Goal: Task Accomplishment & Management: Manage account settings

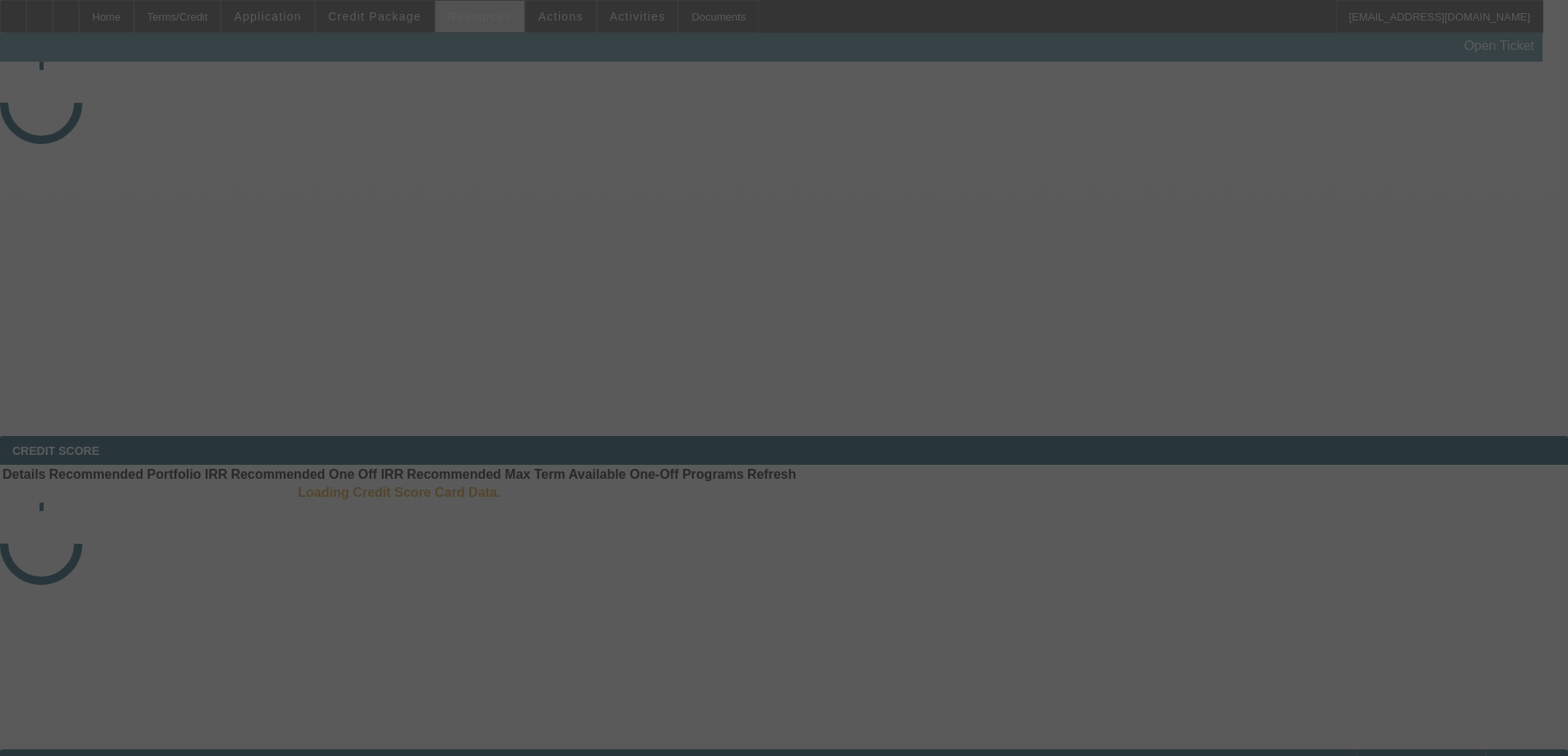
select select "4"
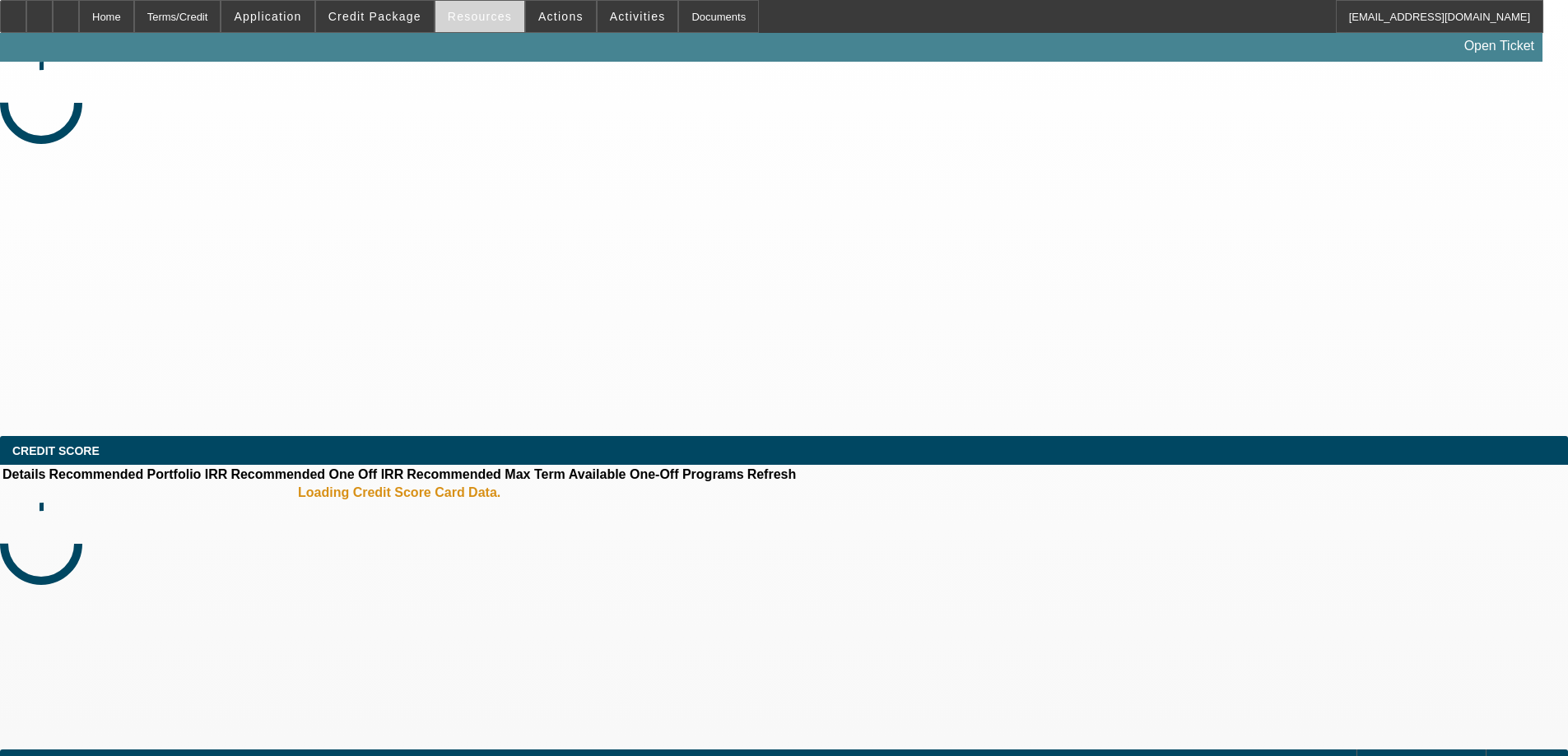
select select "0"
select select "6"
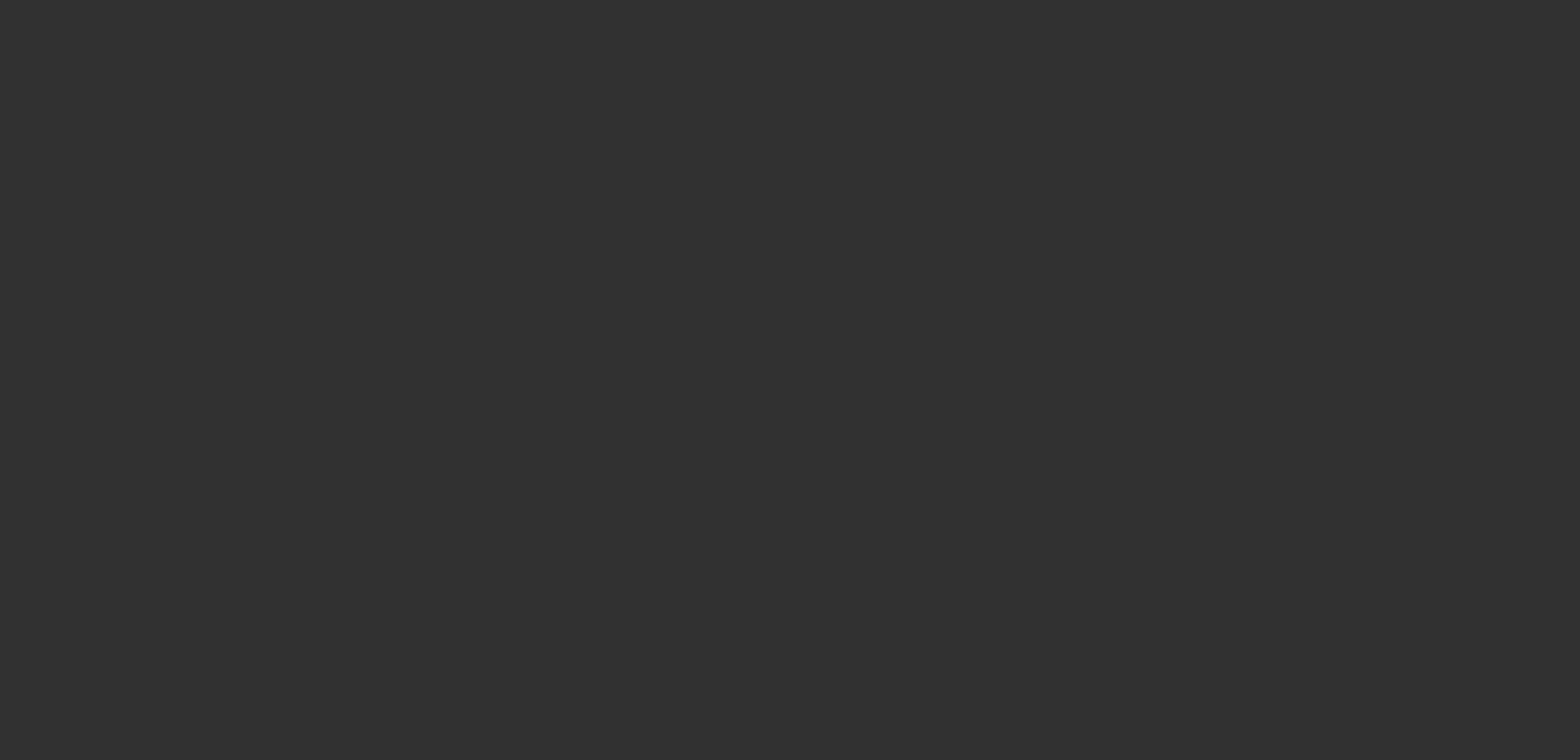
select select "3"
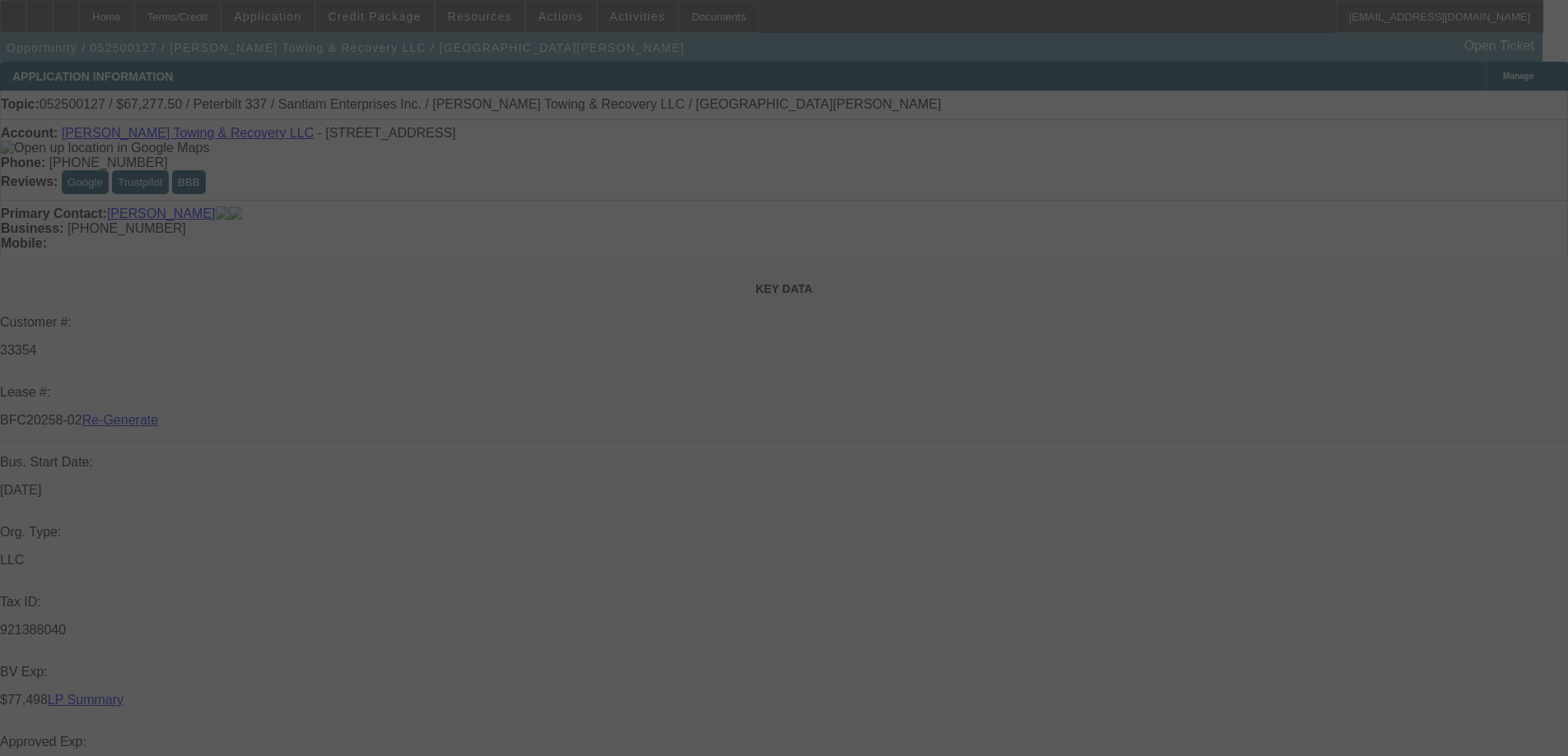
select select "0.15"
select select "2"
select select "0"
select select "6"
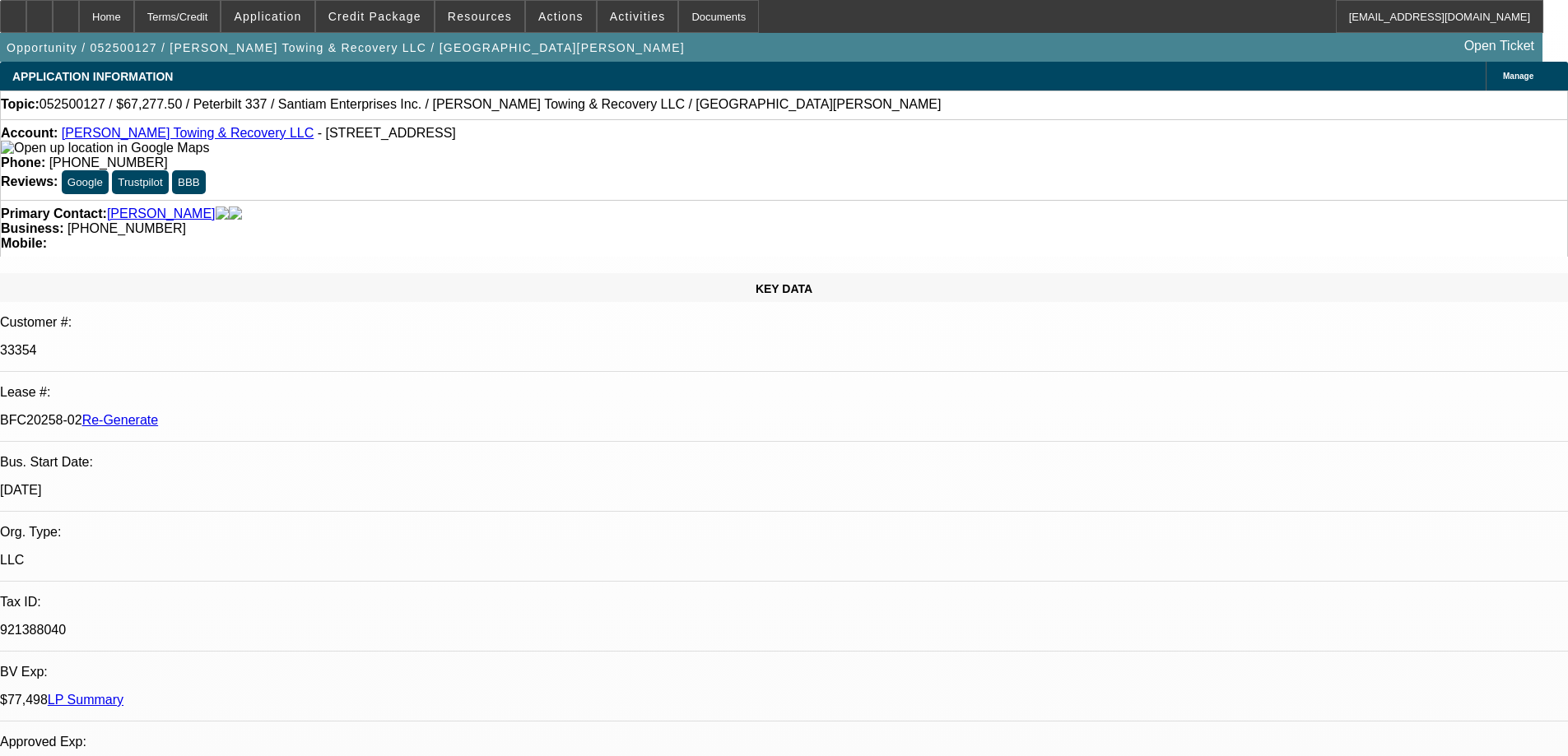
click at [553, 14] on span "Actions" at bounding box center [561, 16] width 45 height 13
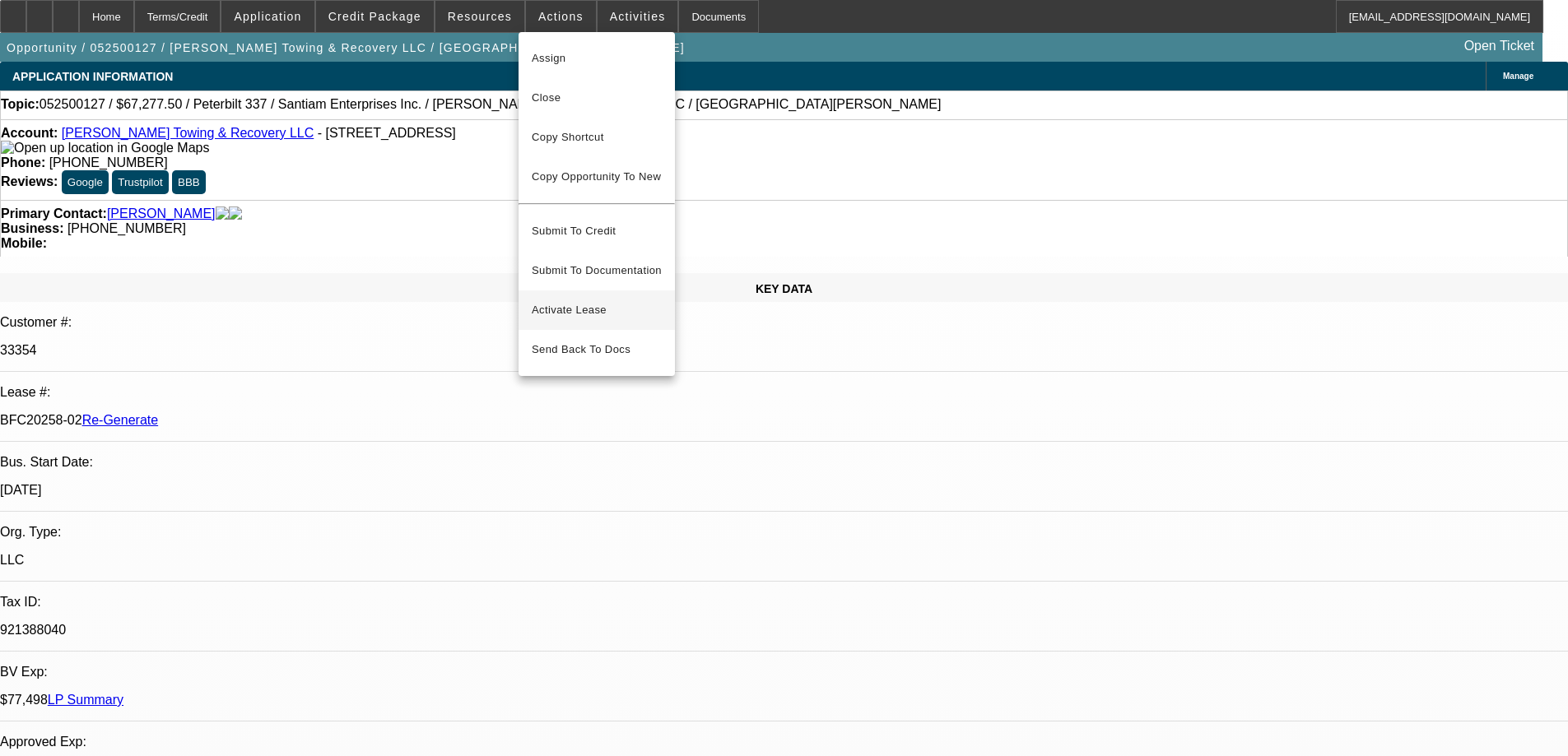
click at [550, 300] on span "Activate Lease" at bounding box center [597, 310] width 130 height 20
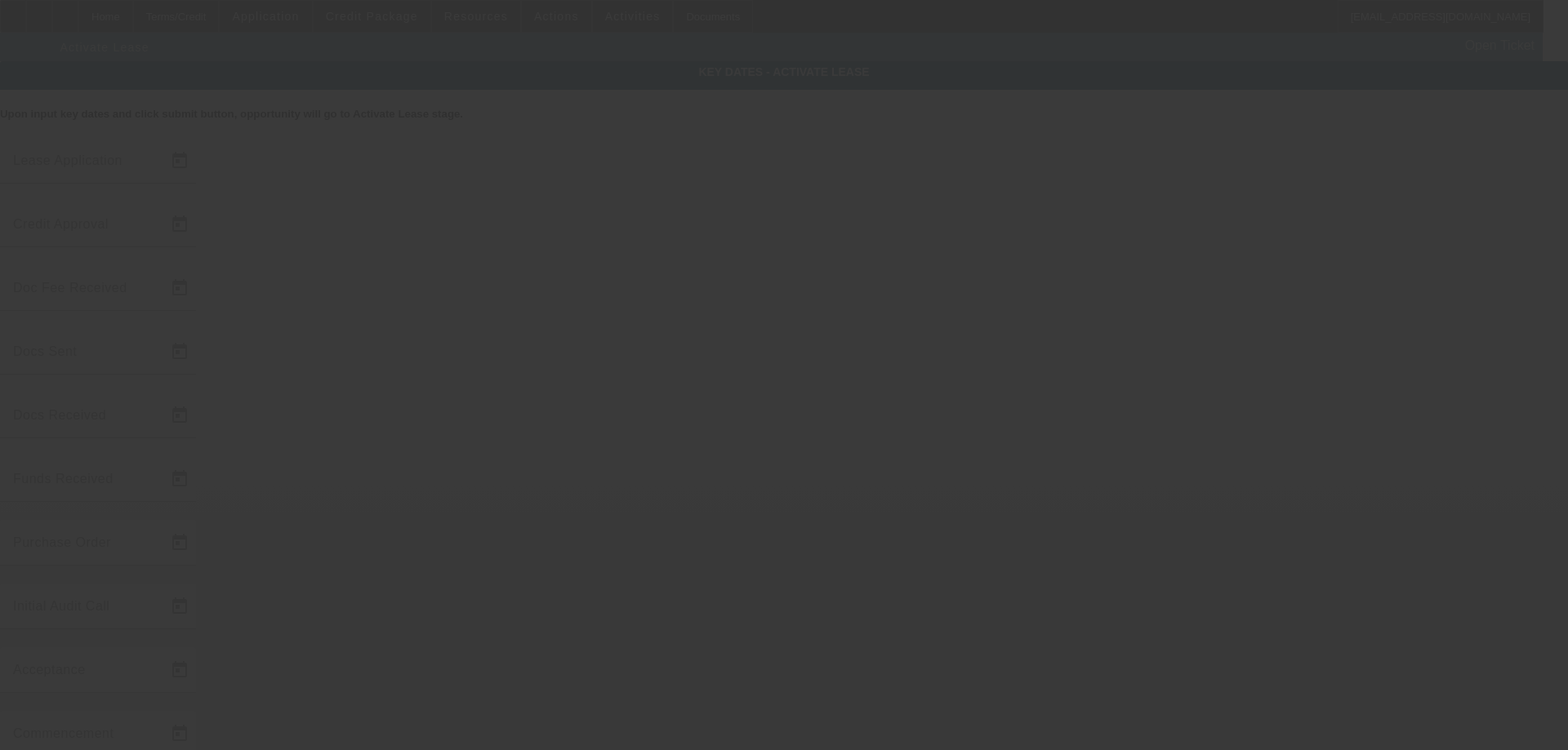
type input "5/6/2025"
type input "10/1/2025"
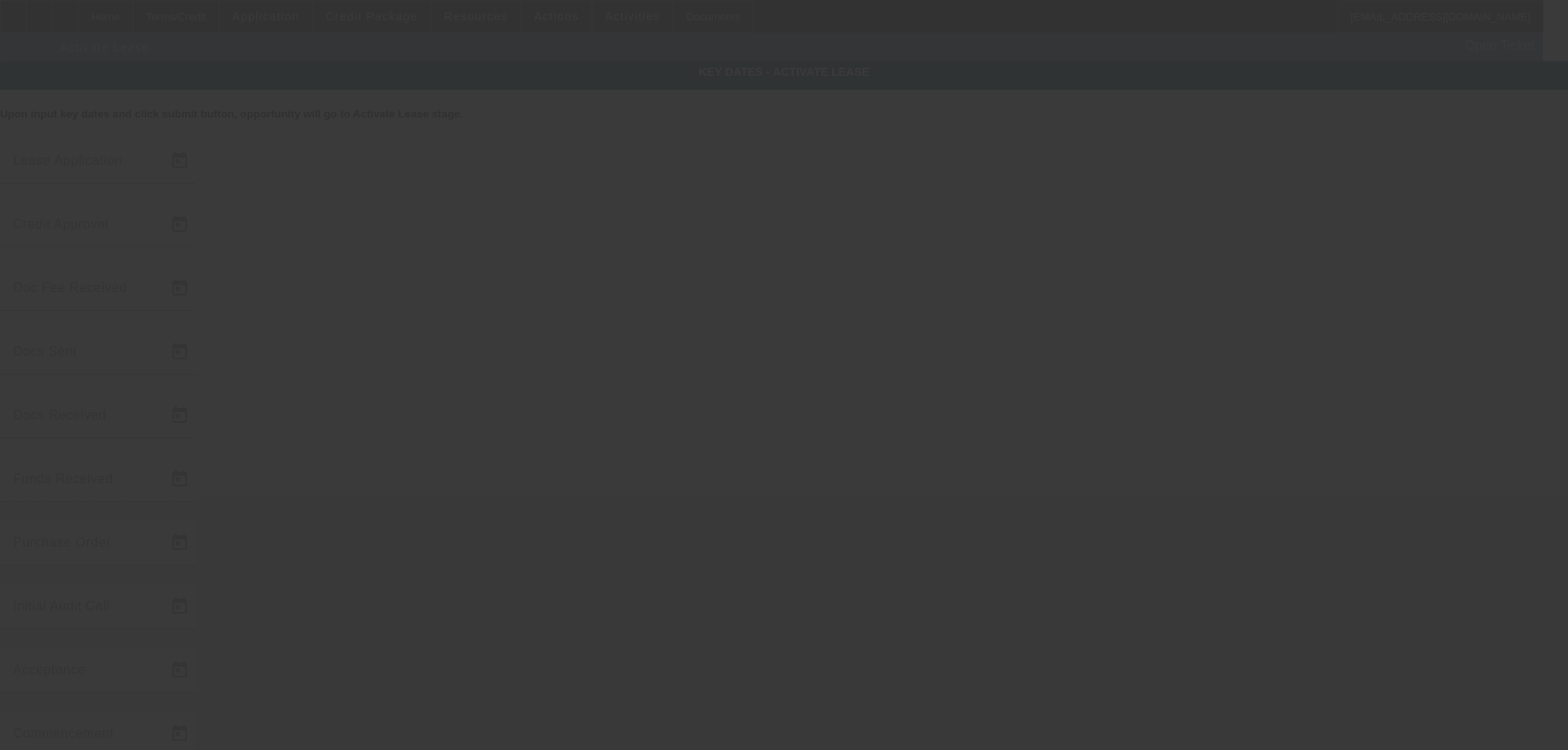
type input "10/6/2025"
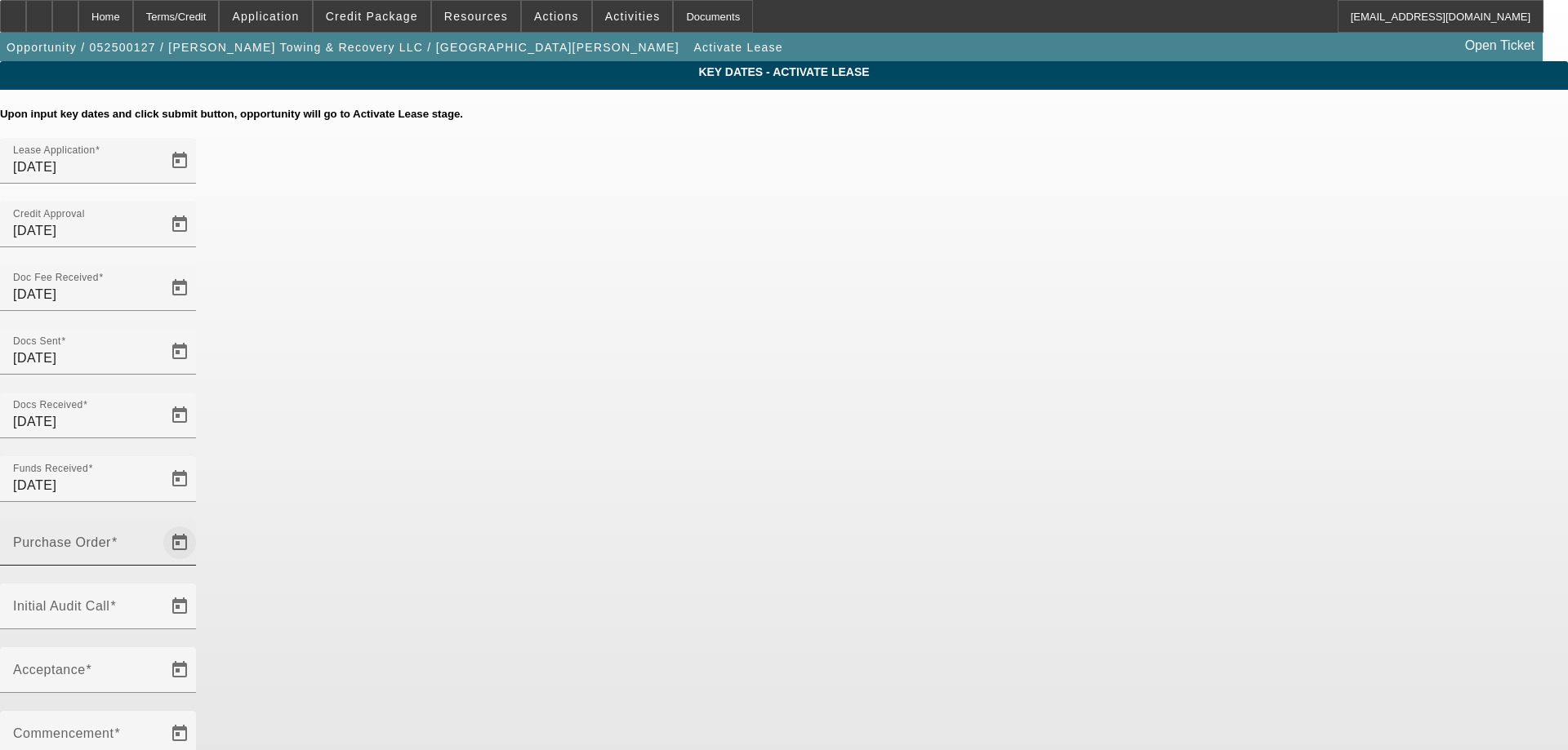
click at [200, 523] on span "Open calendar" at bounding box center [179, 542] width 39 height 39
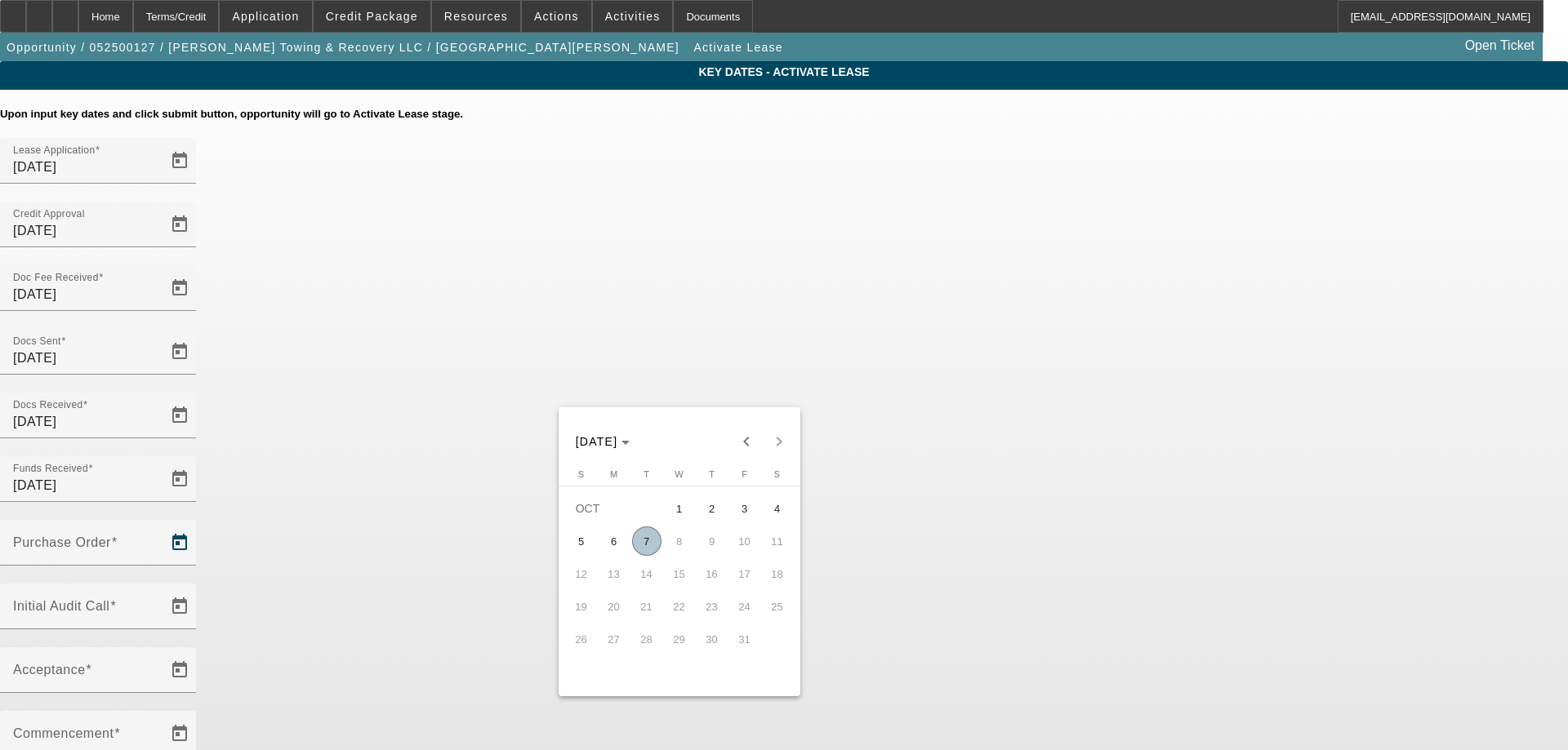
click at [654, 546] on span "7" at bounding box center [646, 541] width 29 height 29
type input "10/7/2025"
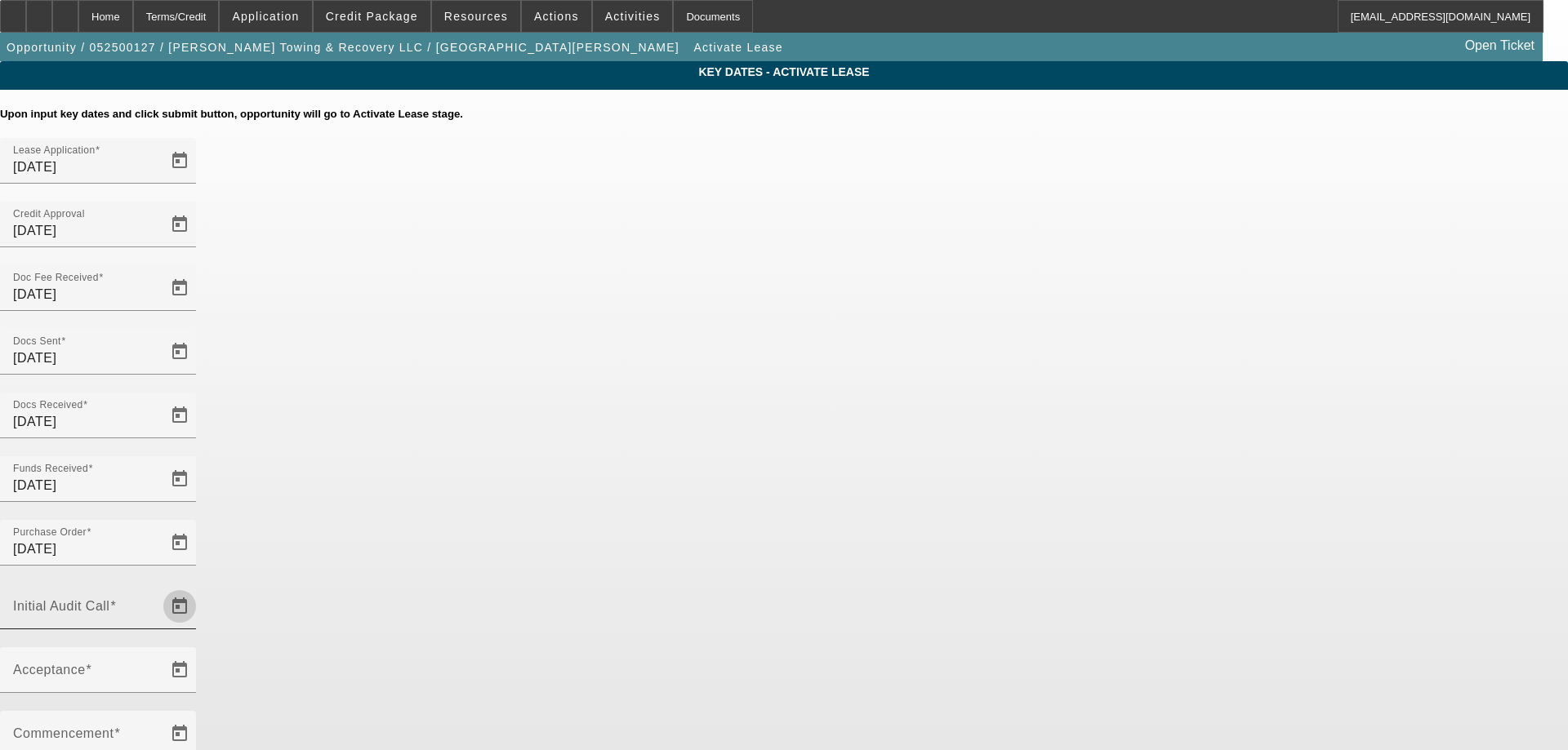
click at [200, 587] on span "Open calendar" at bounding box center [179, 606] width 39 height 39
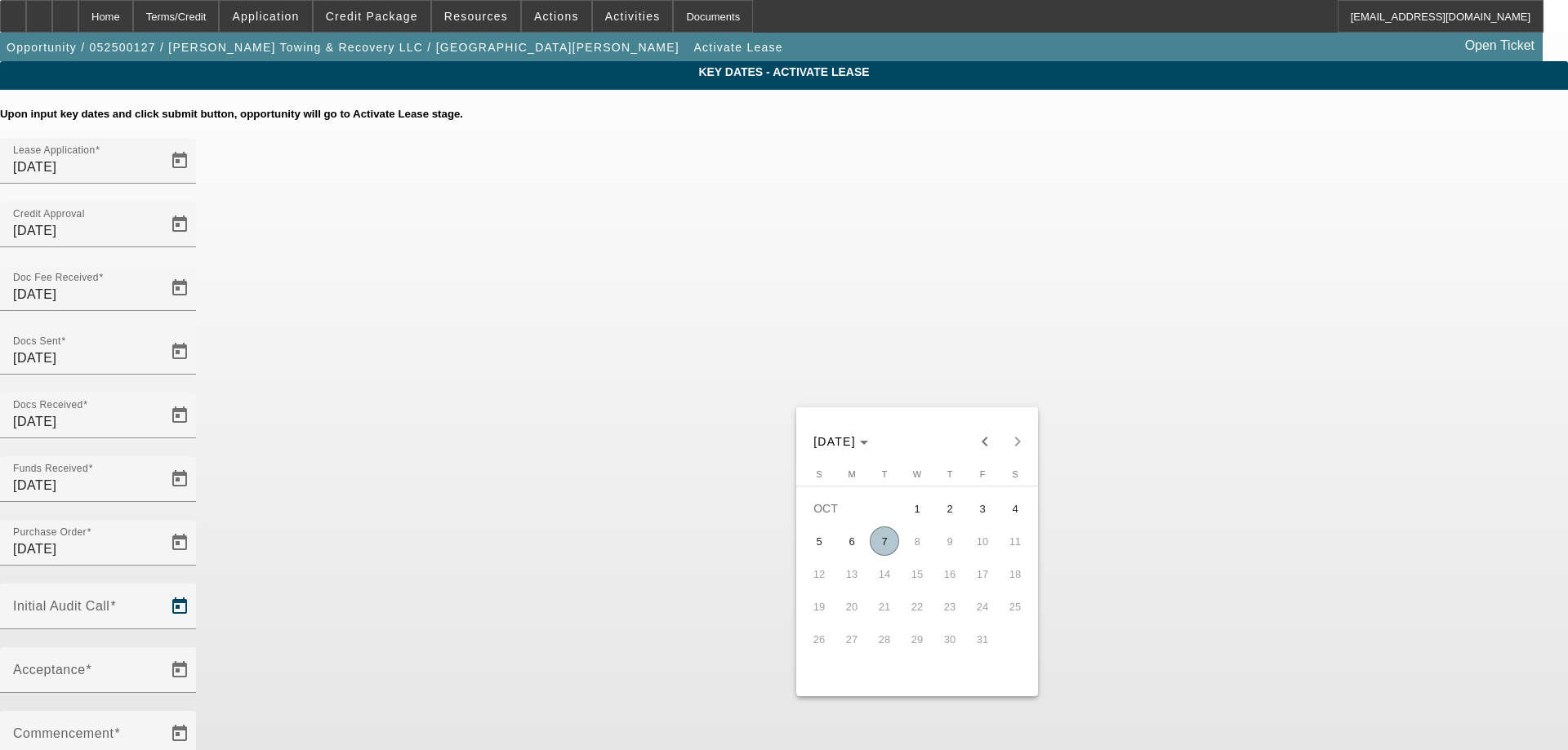
click at [889, 540] on span "7" at bounding box center [884, 541] width 29 height 29
type input "10/7/2025"
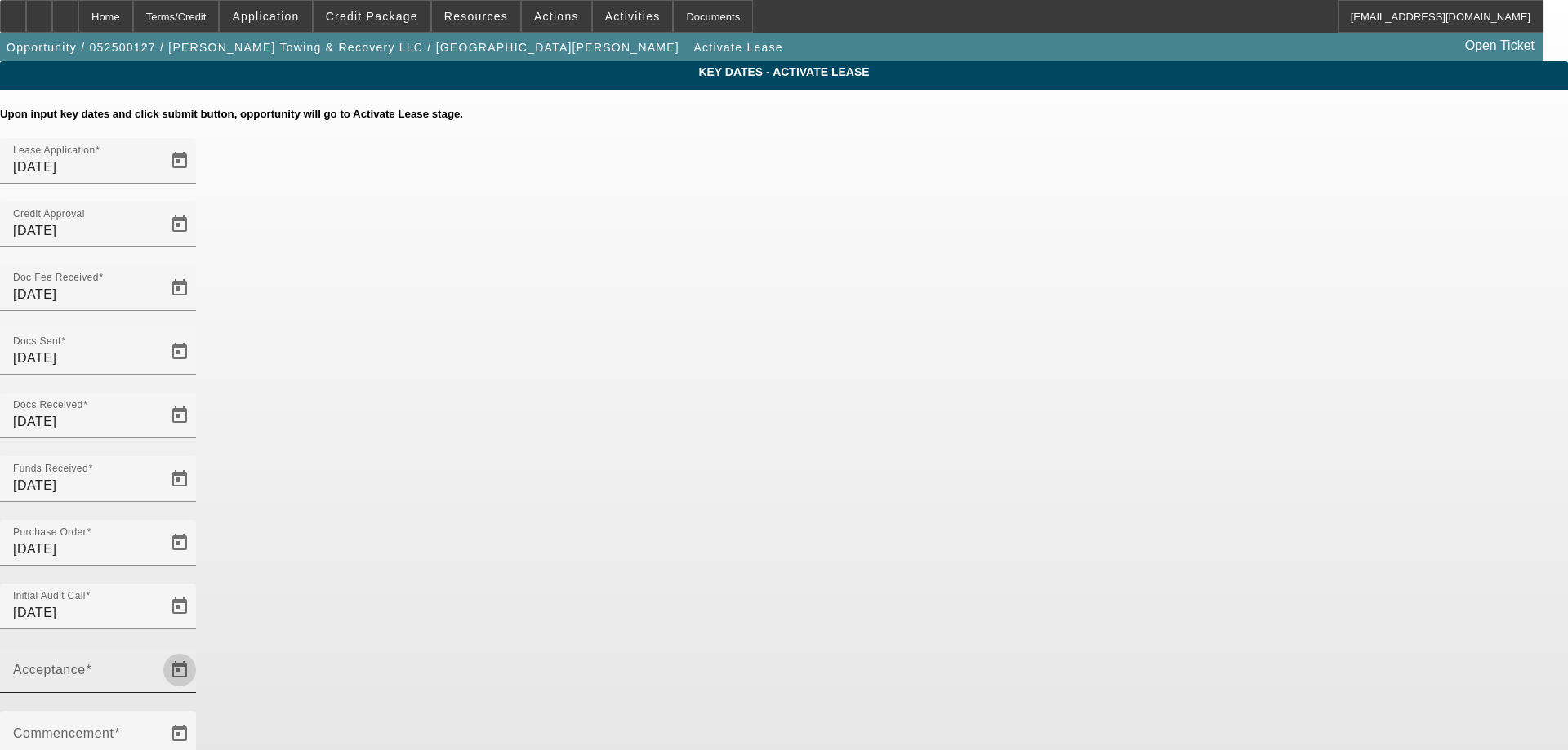
click at [200, 651] on span "Open calendar" at bounding box center [179, 670] width 39 height 39
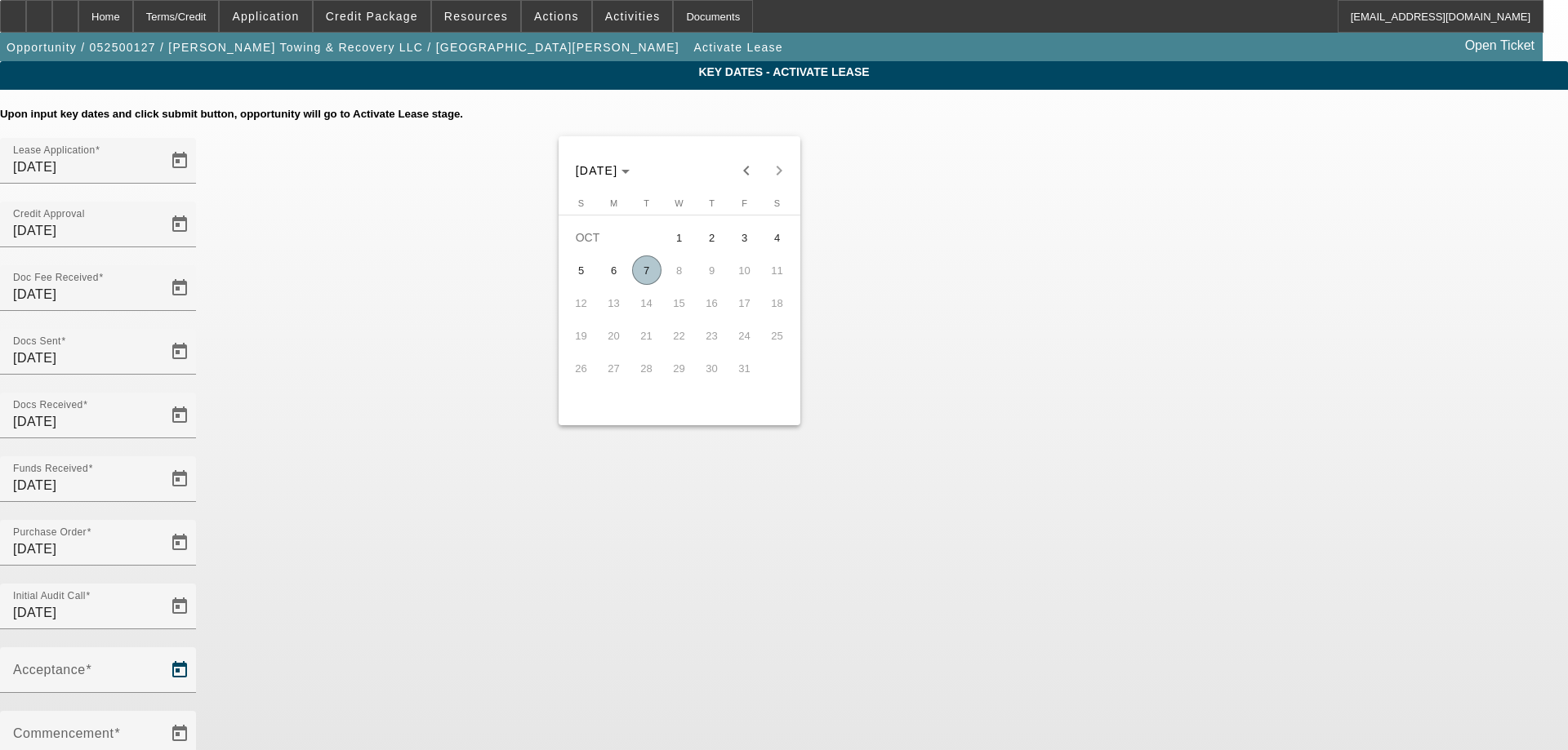
click at [645, 285] on span "7" at bounding box center [646, 270] width 29 height 29
type input "10/7/2025"
type input "11/1/2025"
type input "12/1/2025"
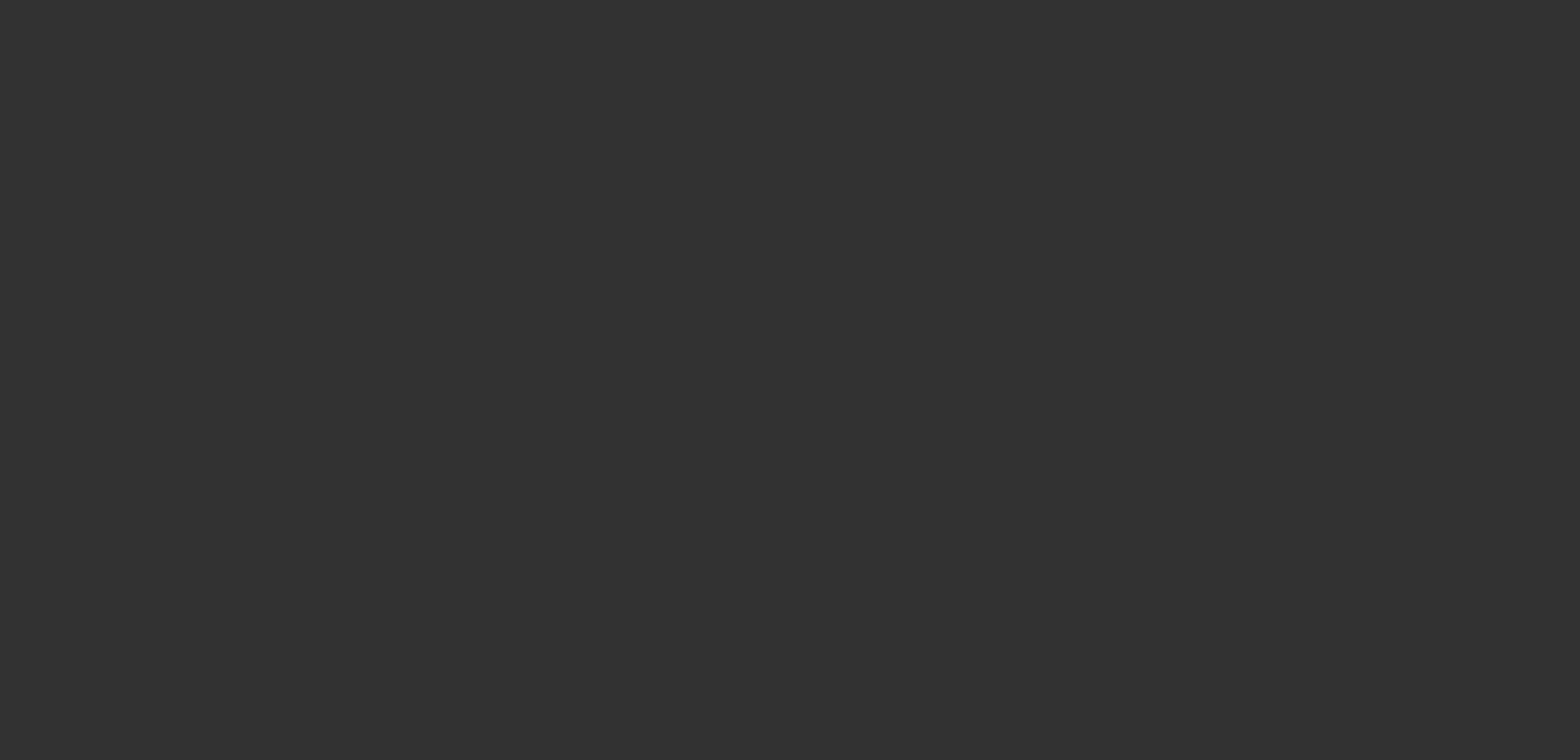
select select "4"
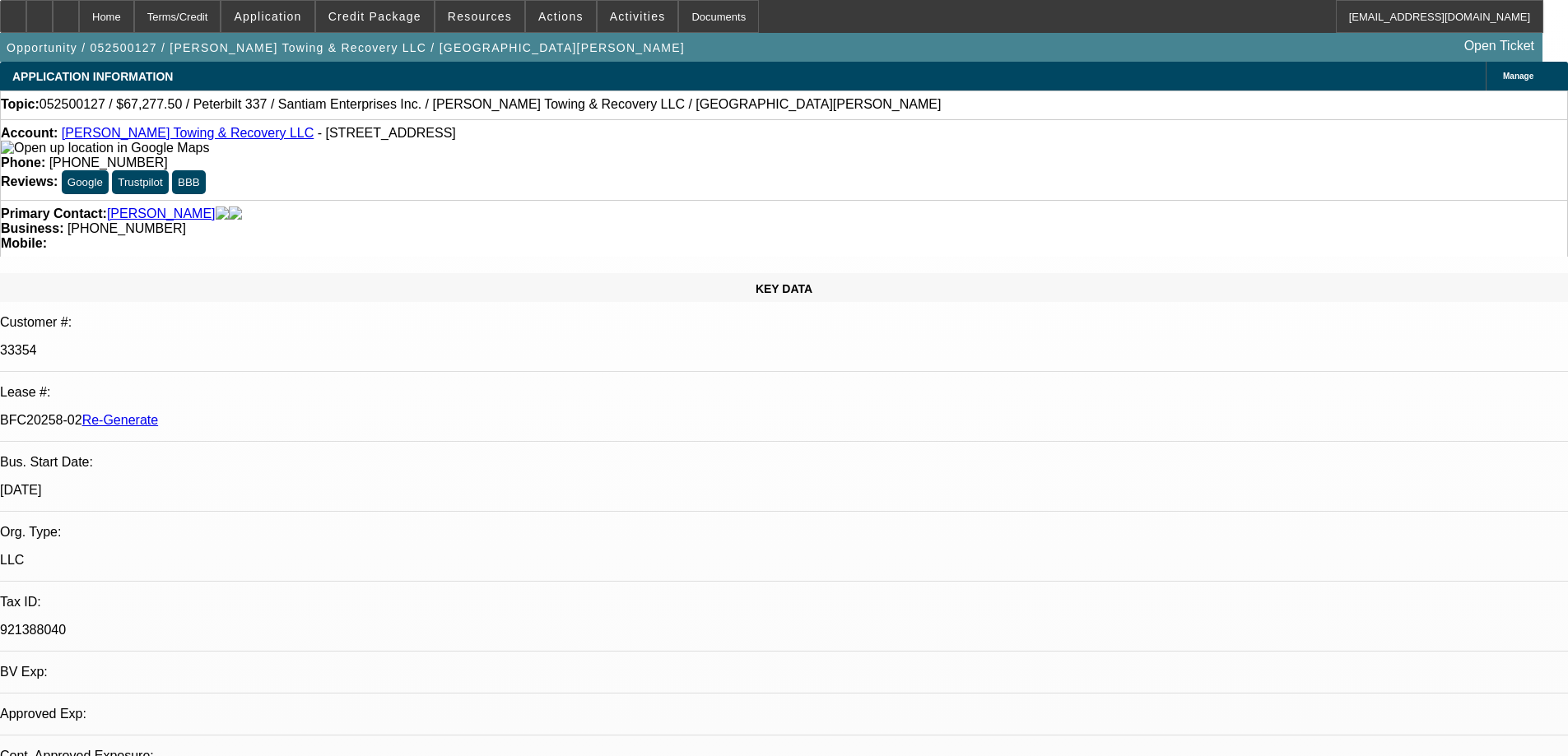
select select "0.15"
select select "2"
select select "0"
select select "6"
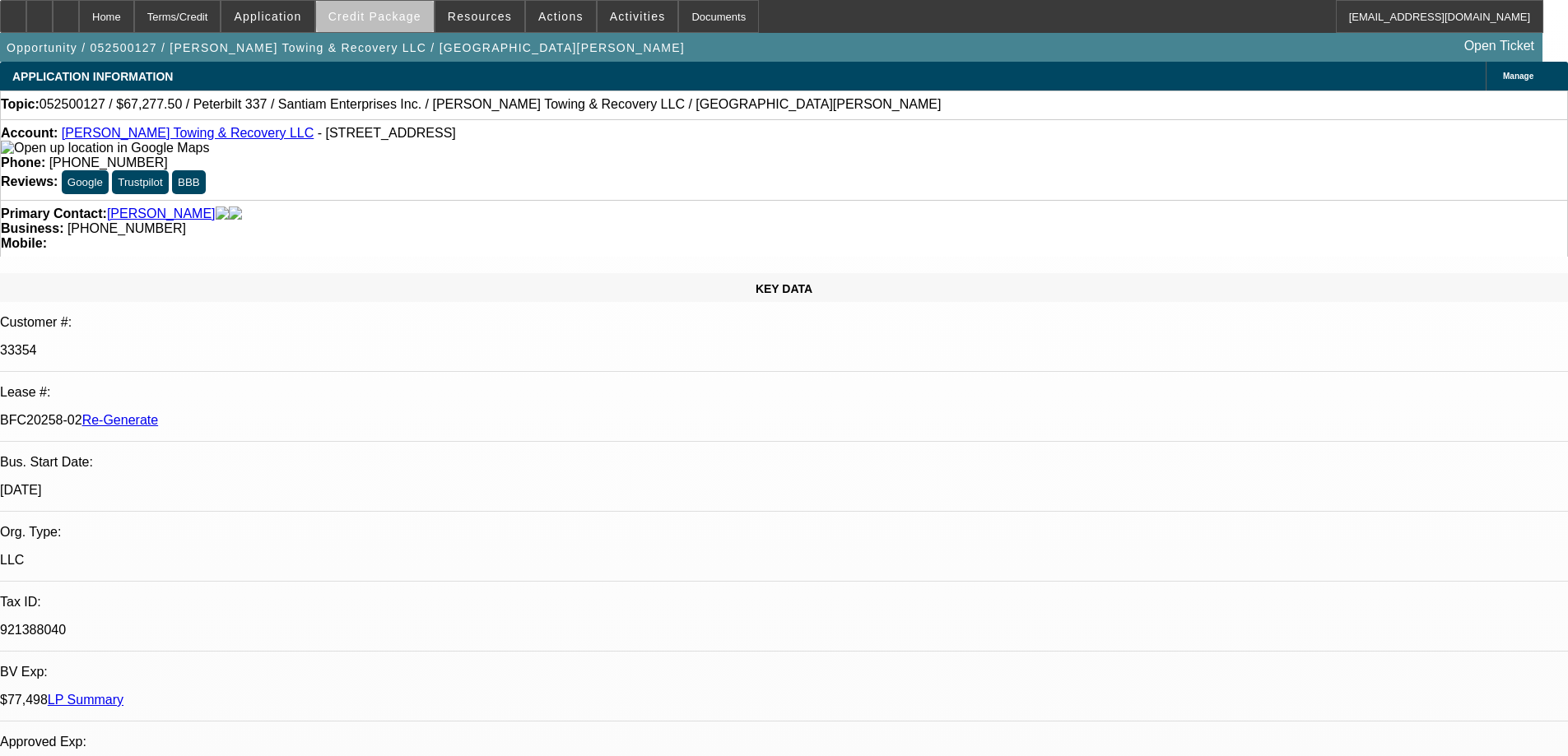
click at [402, 16] on span "Credit Package" at bounding box center [375, 16] width 93 height 13
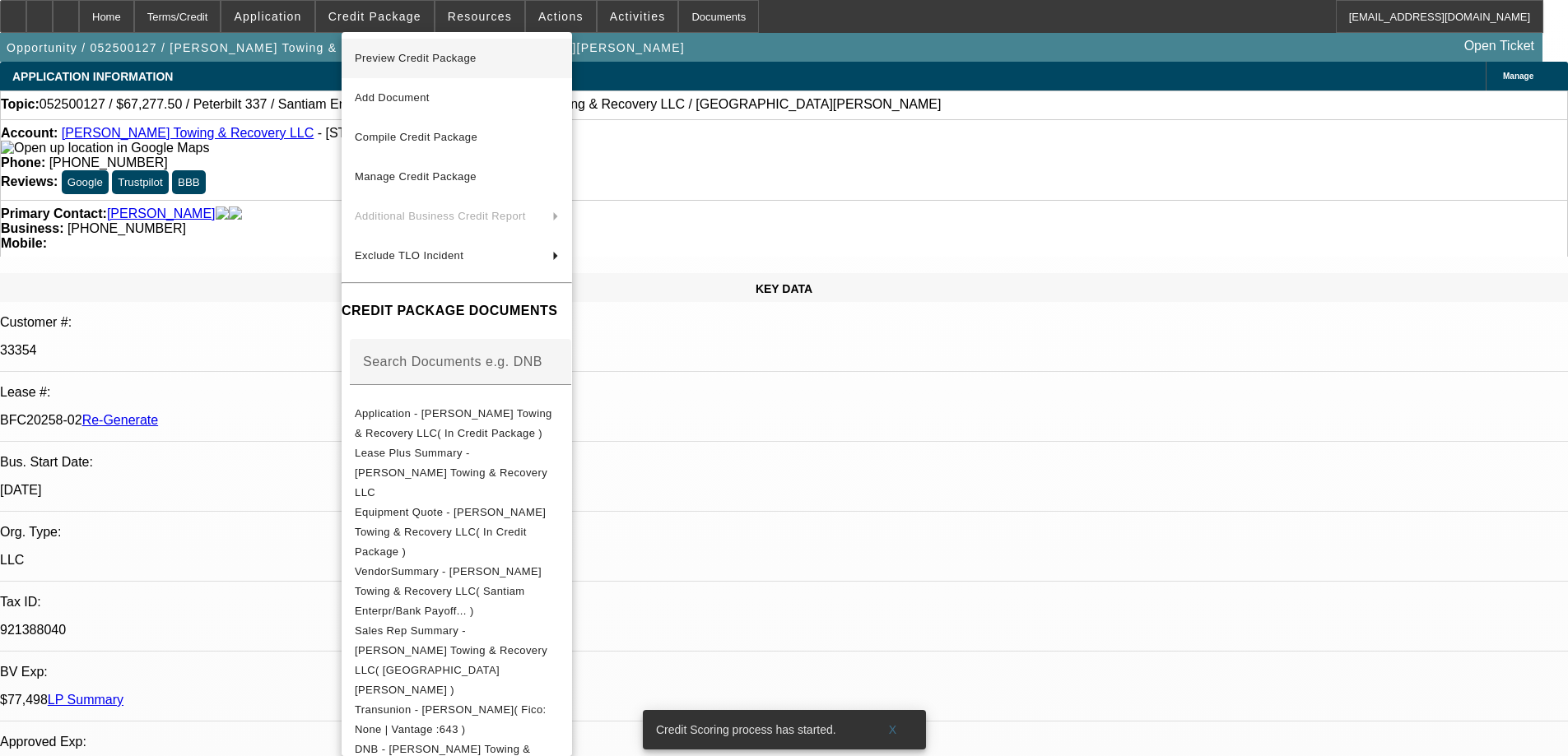
click at [389, 54] on span "Preview Credit Package" at bounding box center [416, 57] width 122 height 12
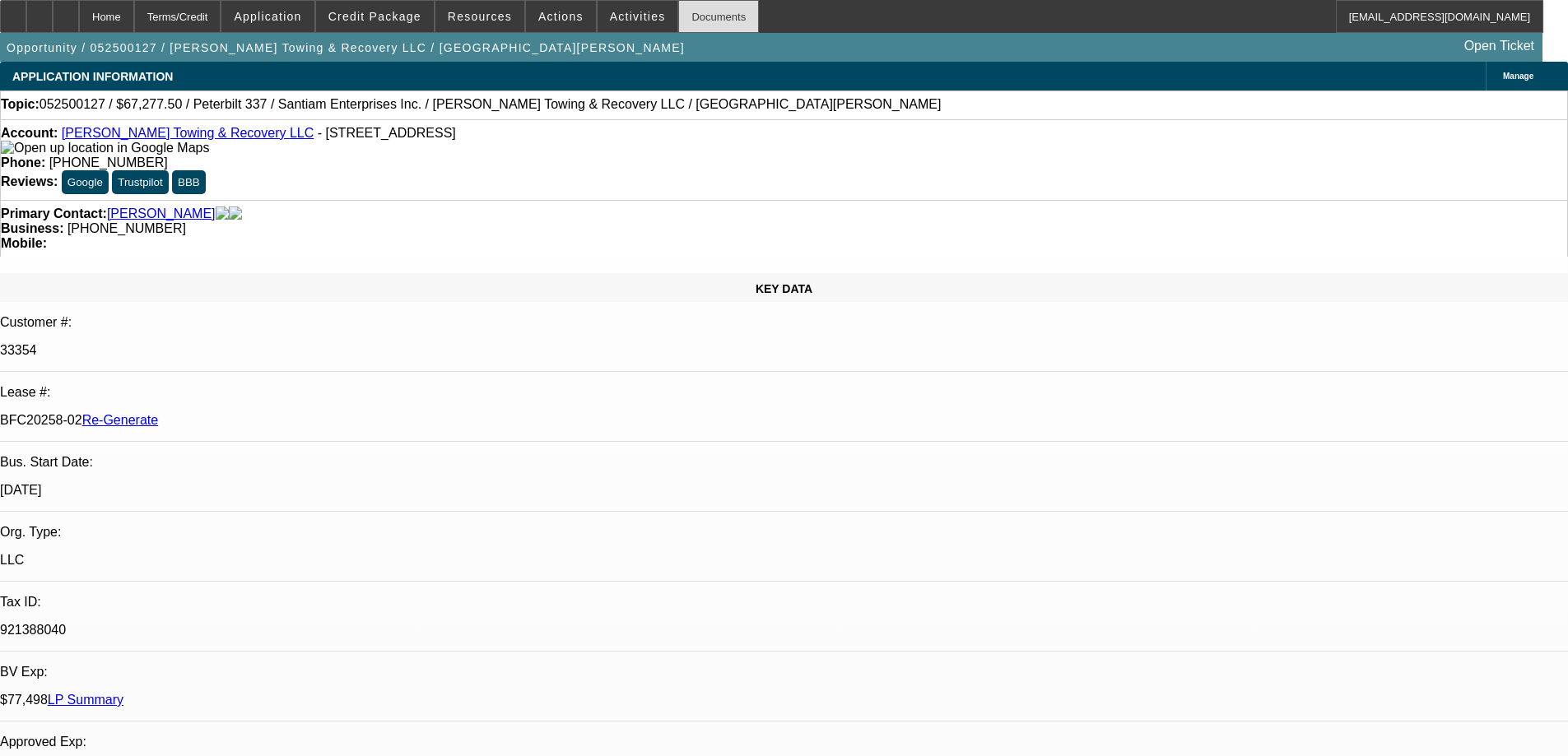
click at [678, 9] on div "Documents" at bounding box center [718, 16] width 81 height 33
click at [610, 20] on span "Activities" at bounding box center [638, 16] width 56 height 13
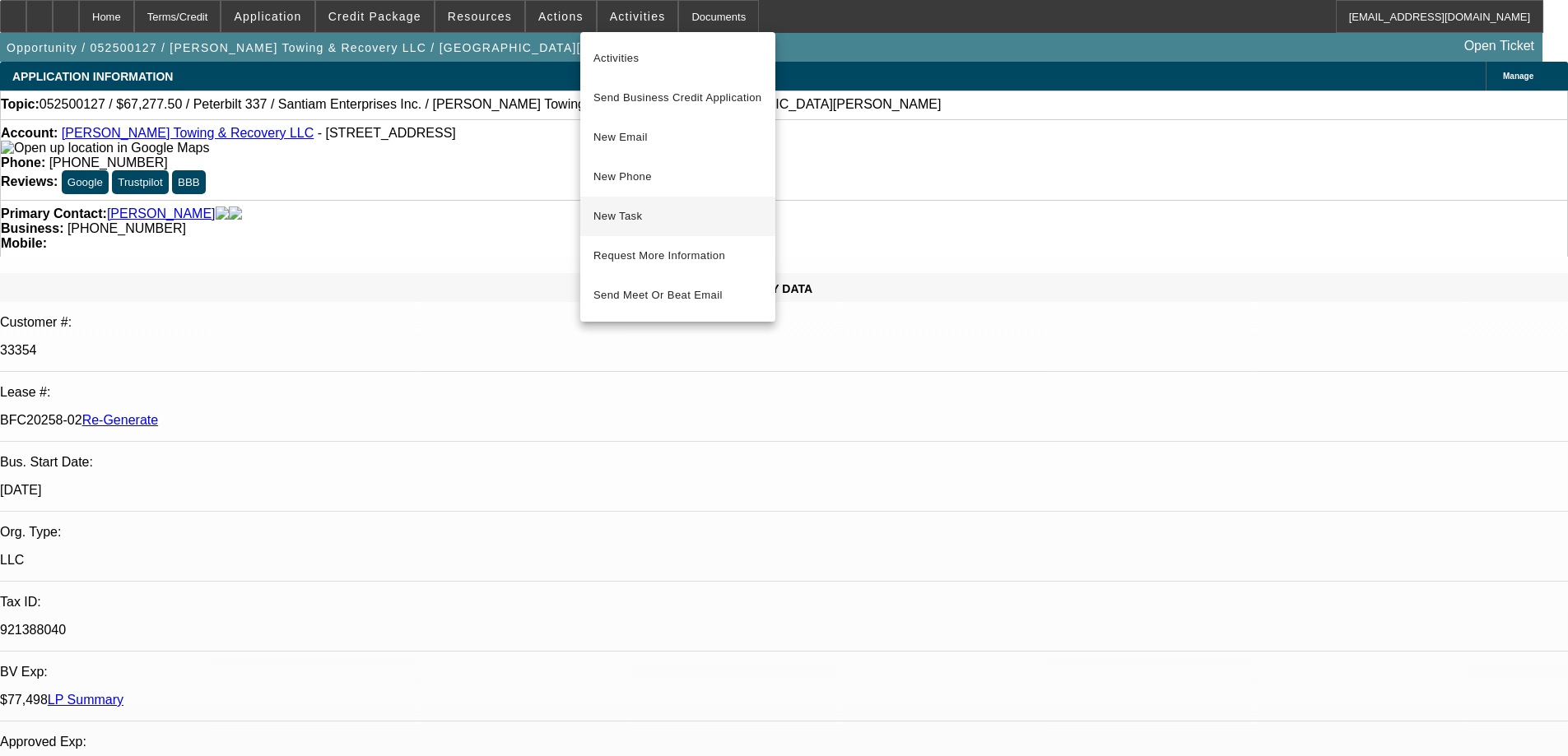
click at [609, 214] on span "New Task" at bounding box center [677, 216] width 169 height 20
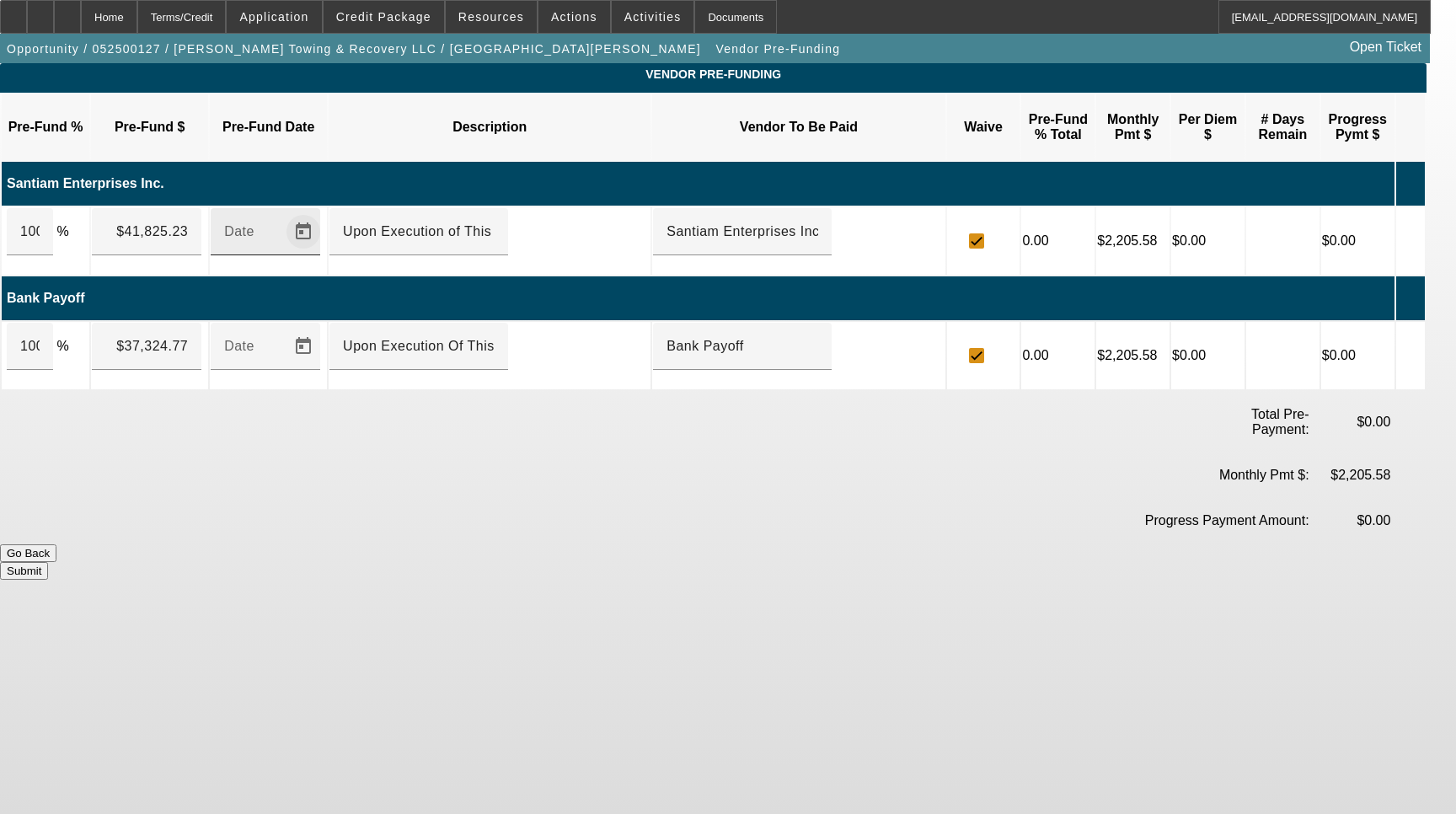
click at [320, 212] on span "Open calendar" at bounding box center [303, 231] width 40 height 40
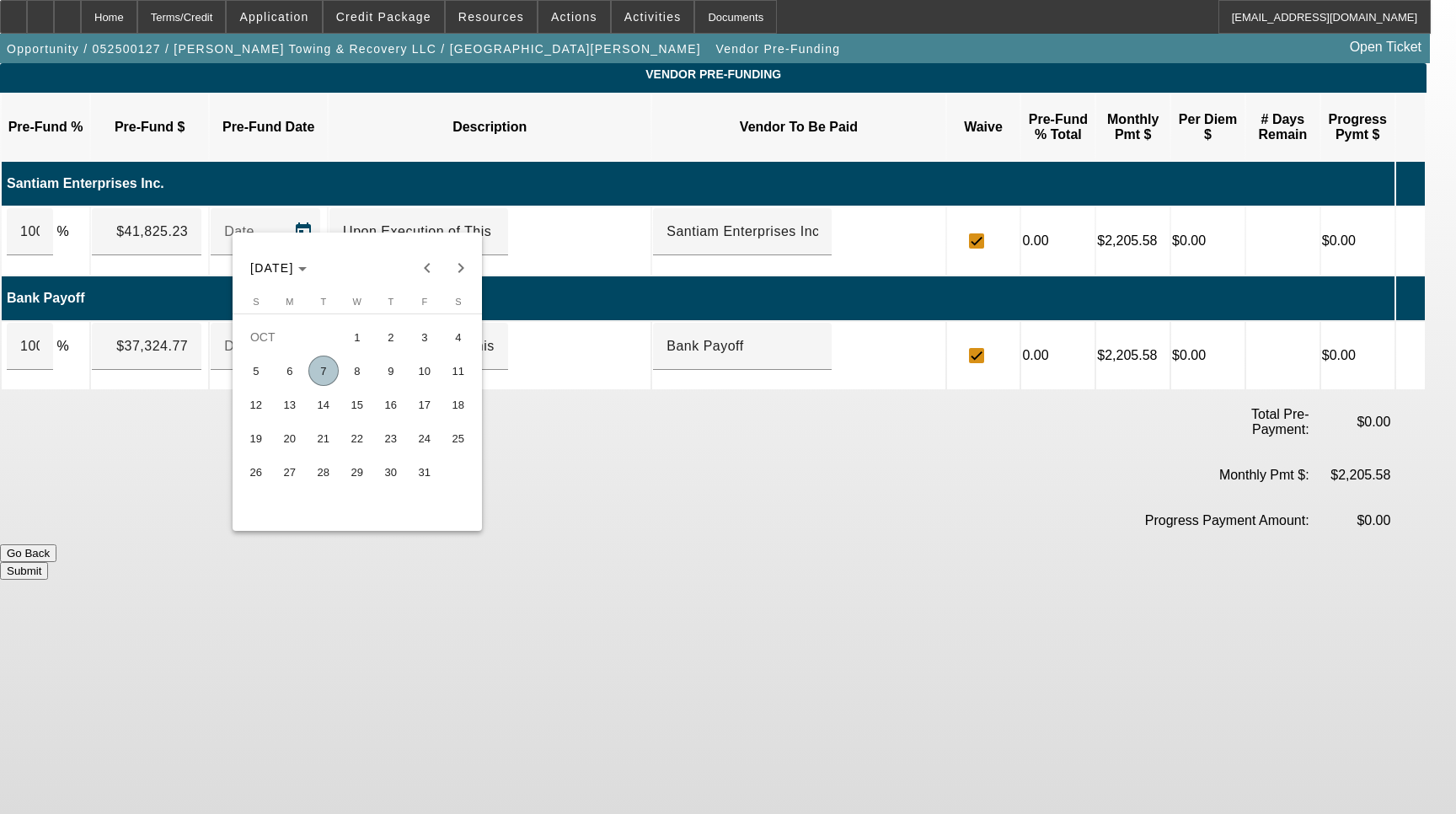
click at [337, 378] on span "7" at bounding box center [323, 370] width 30 height 30
type input "10/7/2025"
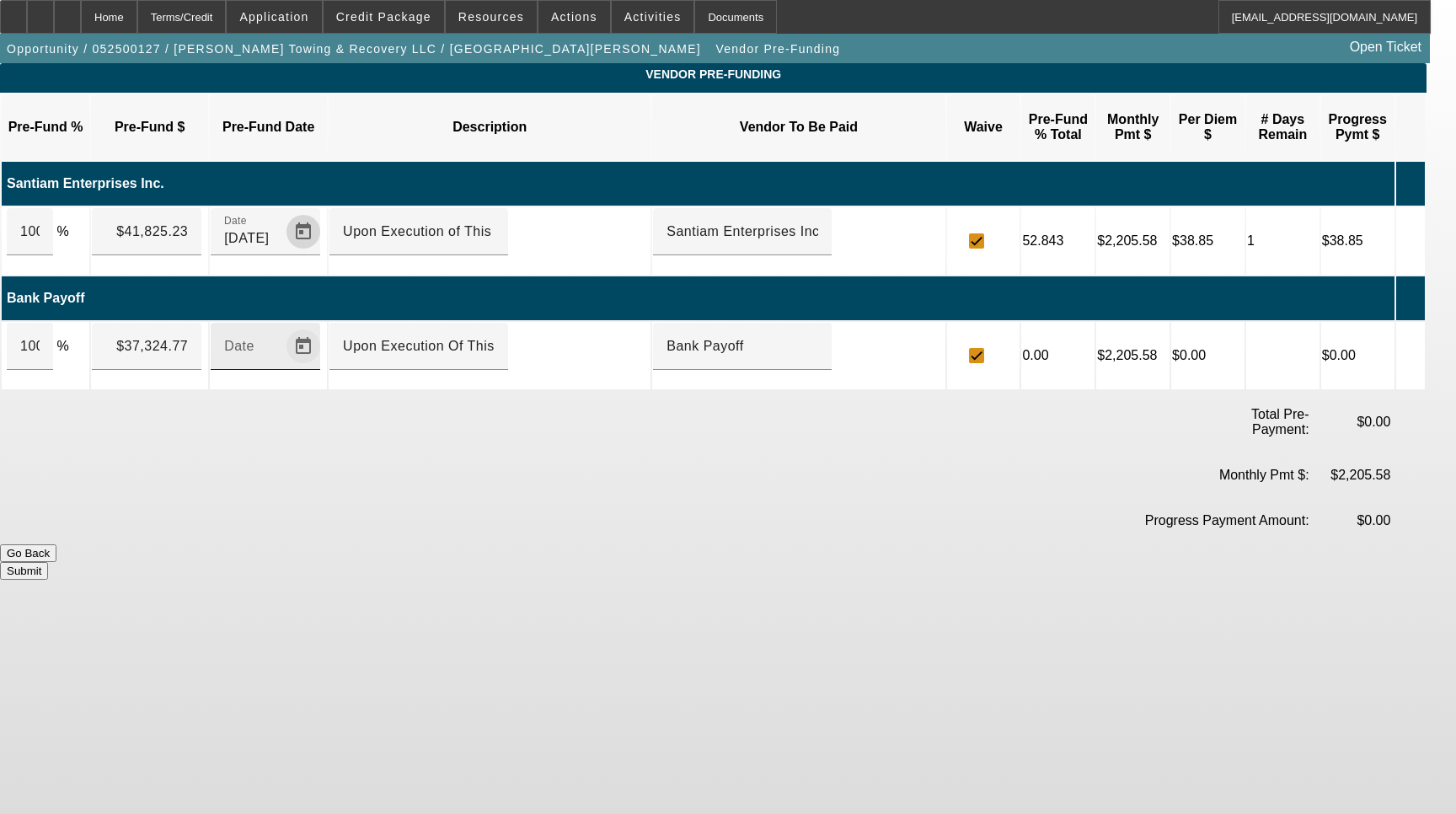
click at [319, 327] on span "Open calendar" at bounding box center [303, 346] width 40 height 40
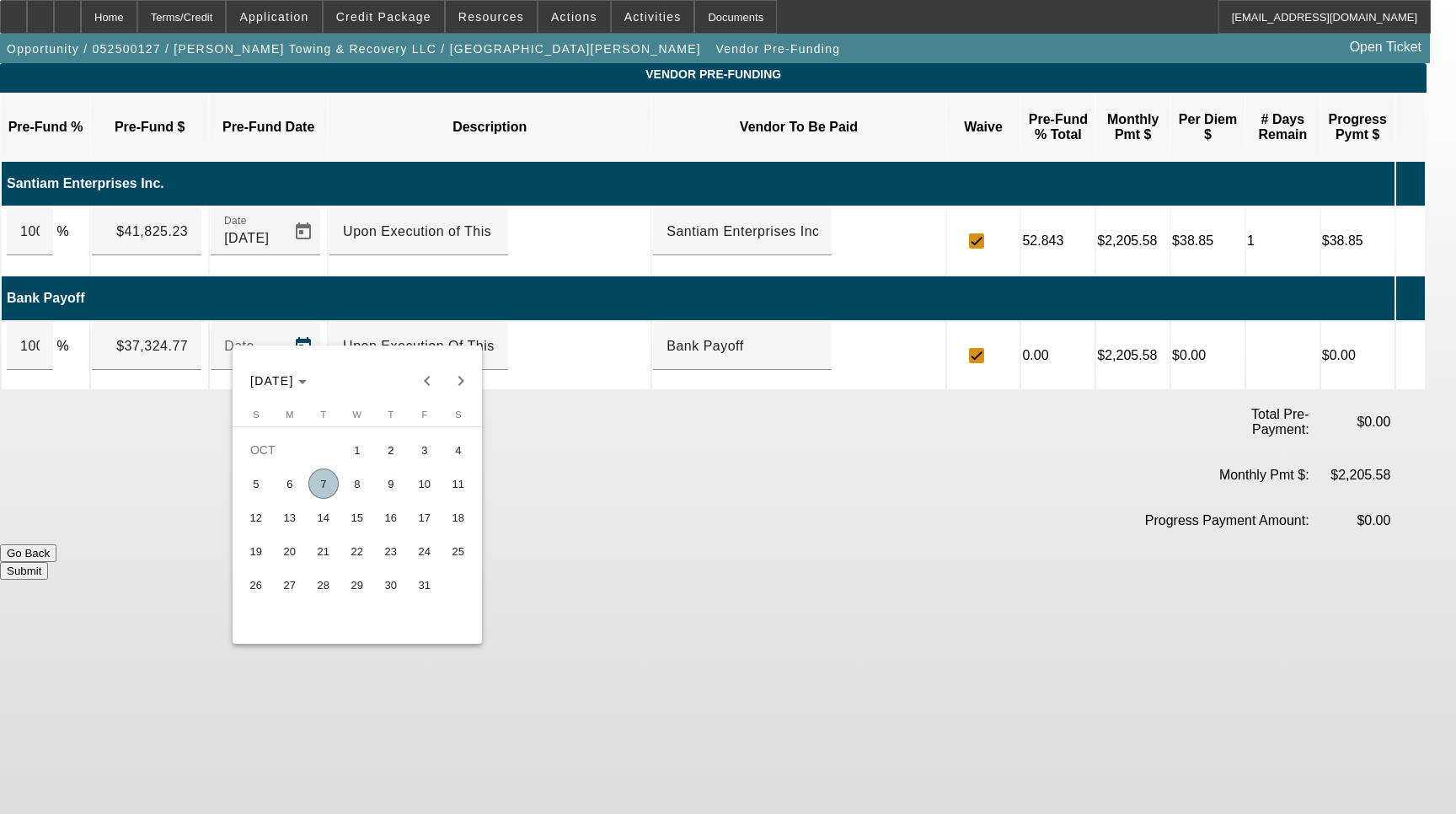
click at [331, 477] on span "7" at bounding box center [323, 483] width 30 height 30
type input "10/7/2025"
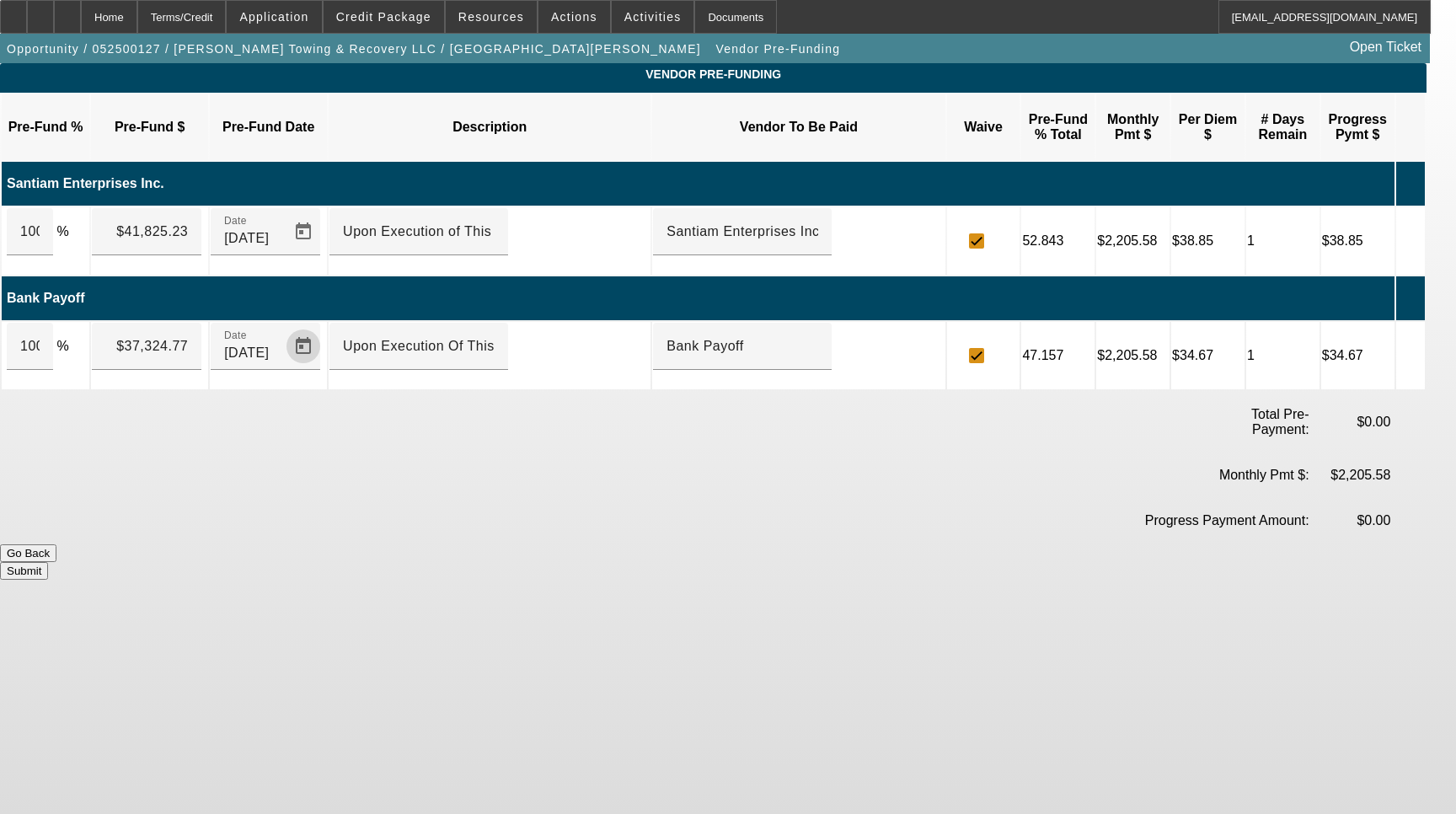
click at [48, 562] on button "Submit" at bounding box center [23, 571] width 48 height 18
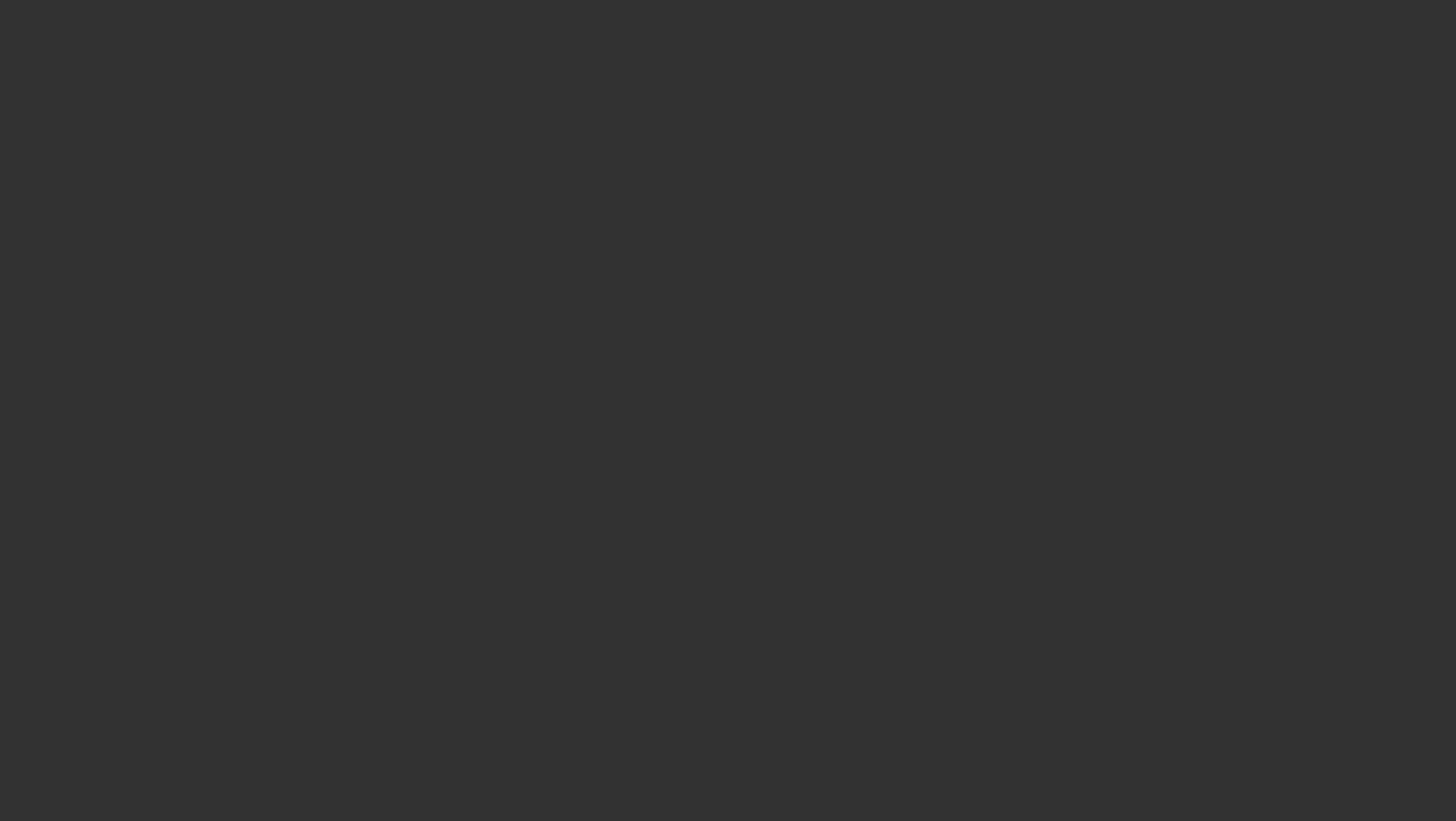
select select "4"
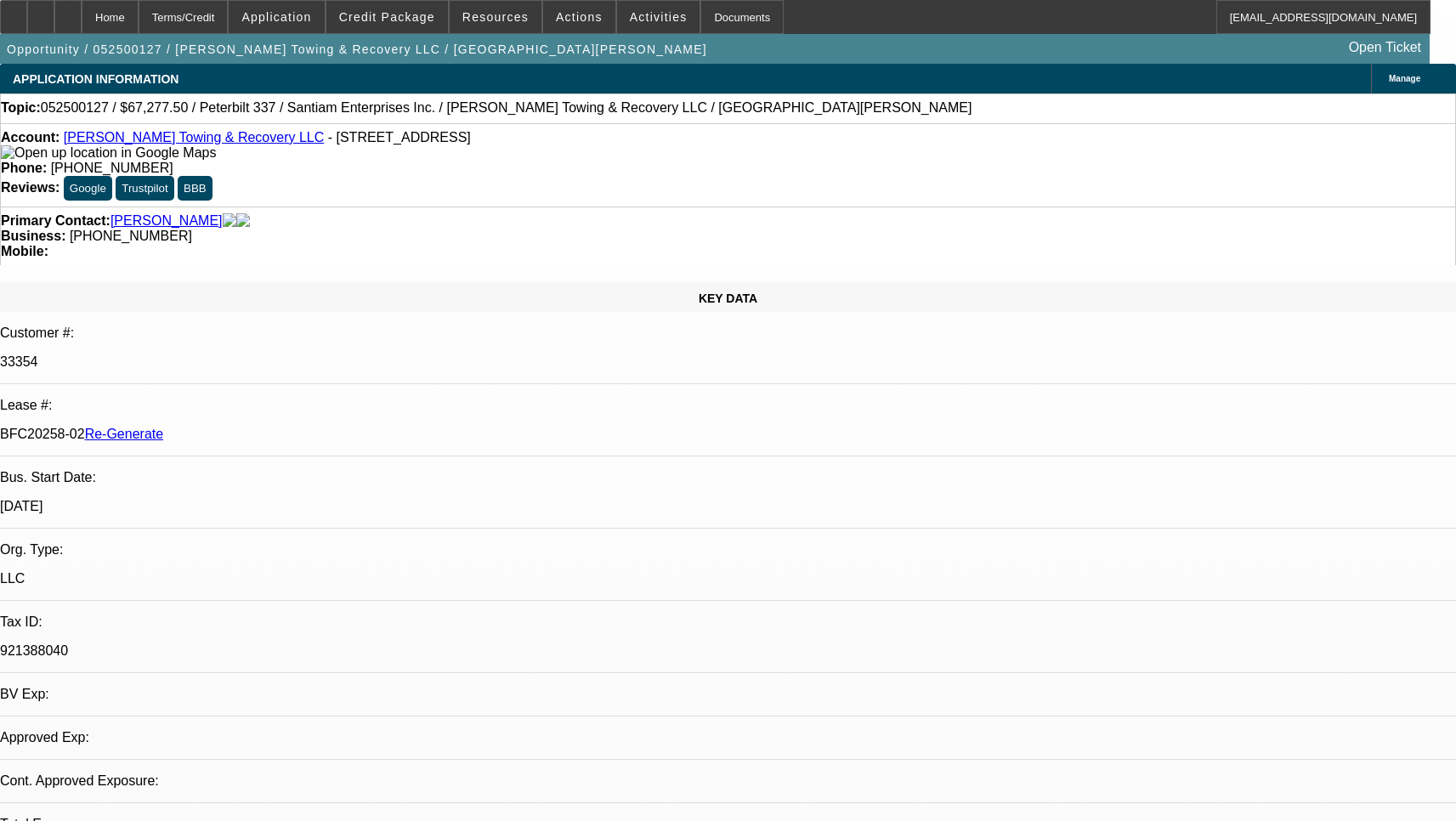
select select "0.15"
select select "2"
select select "0"
select select "6"
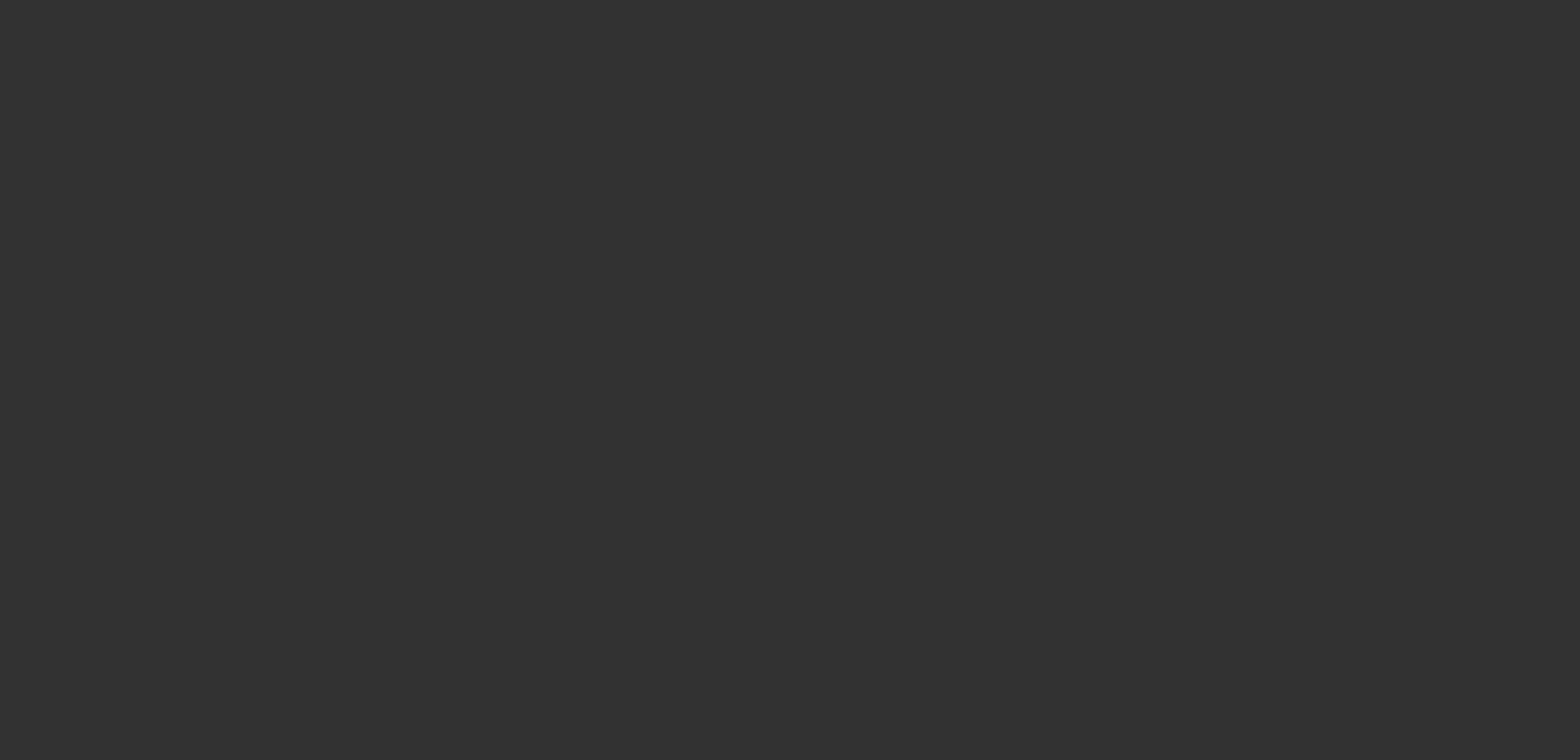
select select "3"
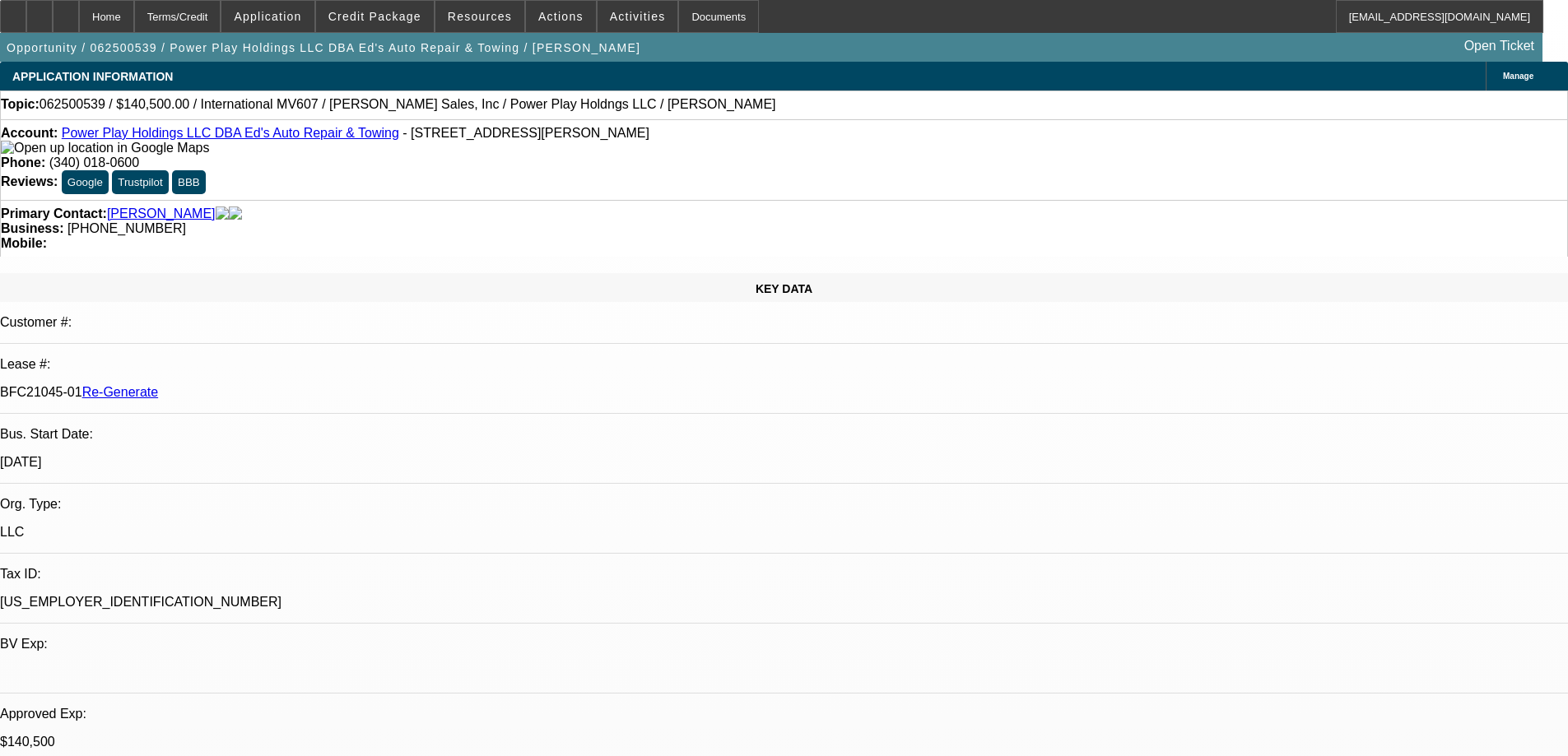
select select "0"
select select "2"
select select "0.1"
select select "4"
